Goal: Information Seeking & Learning: Learn about a topic

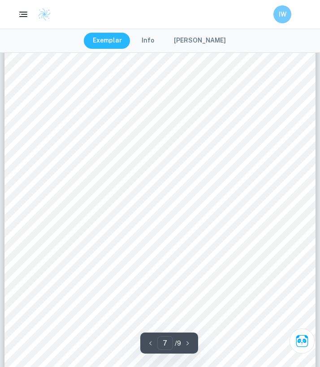
scroll to position [2800, 0]
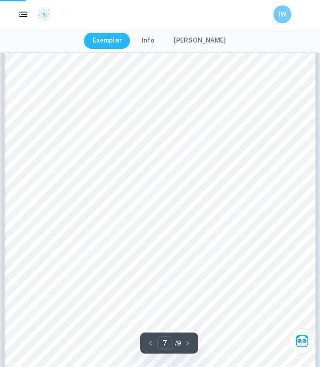
scroll to position [634, 0]
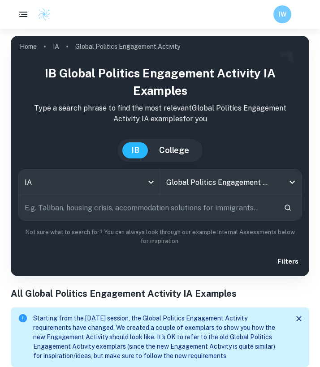
scroll to position [172, 0]
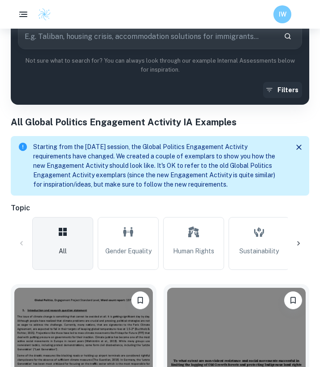
click at [285, 88] on button "Filters" at bounding box center [282, 90] width 39 height 16
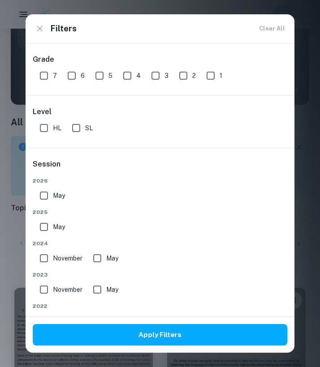
click at [40, 73] on input "7" at bounding box center [44, 76] width 18 height 18
checkbox input "true"
click at [46, 129] on input "HL" at bounding box center [44, 128] width 18 height 18
checkbox input "true"
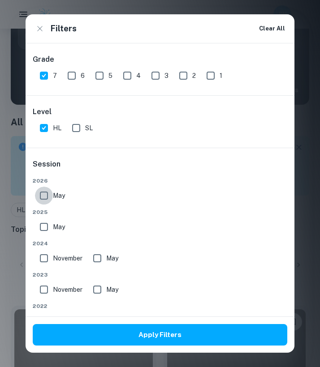
click at [44, 198] on input "May" at bounding box center [44, 196] width 18 height 18
checkbox input "true"
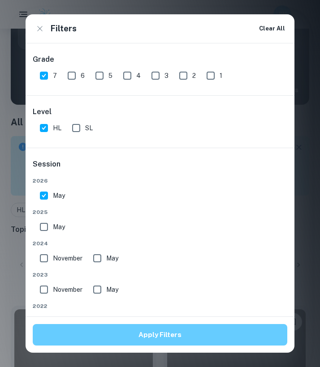
click at [62, 330] on button "Apply Filters" at bounding box center [160, 334] width 254 height 21
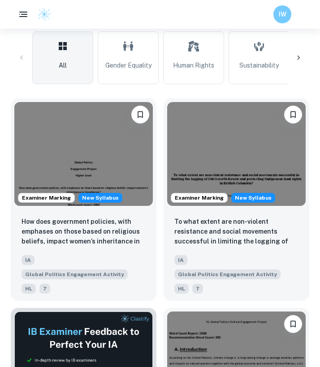
scroll to position [389, 0]
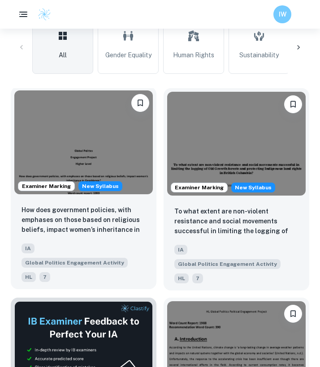
click at [111, 166] on img at bounding box center [83, 142] width 138 height 104
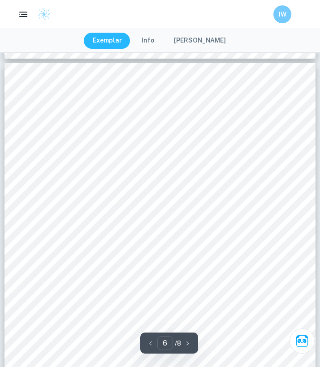
scroll to position [2135, 0]
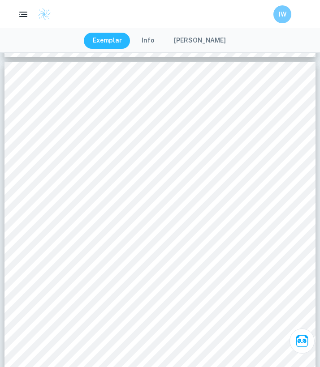
type input "2"
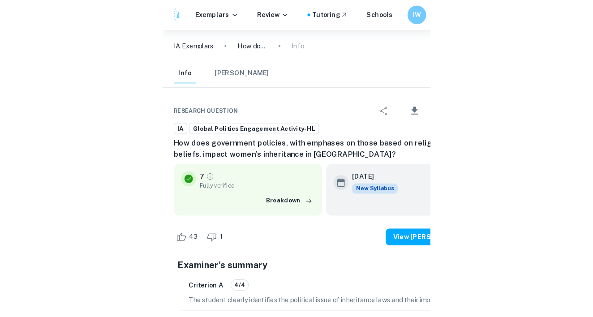
scroll to position [700, 0]
